Goal: Task Accomplishment & Management: Use online tool/utility

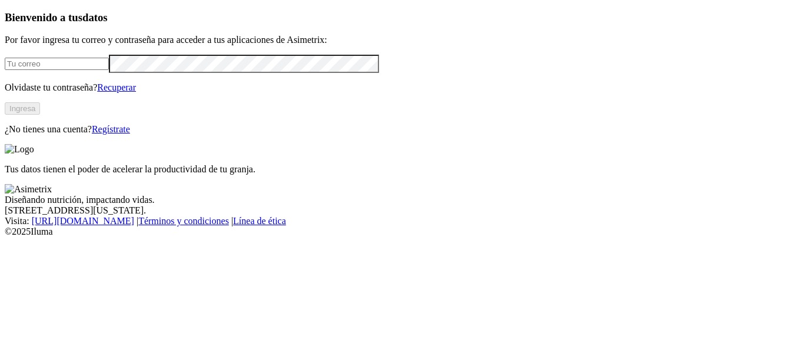
type input "[PERSON_NAME][EMAIL_ADDRESS][PERSON_NAME][DOMAIN_NAME]"
click at [40, 115] on button "Ingresa" at bounding box center [22, 108] width 35 height 12
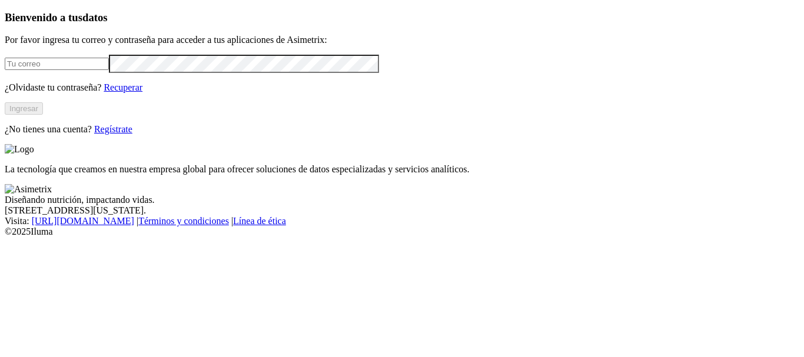
type input "[PERSON_NAME][EMAIL_ADDRESS][PERSON_NAME][DOMAIN_NAME]"
click at [43, 115] on button "Ingresar" at bounding box center [24, 108] width 38 height 12
